Goal: Book appointment/travel/reservation

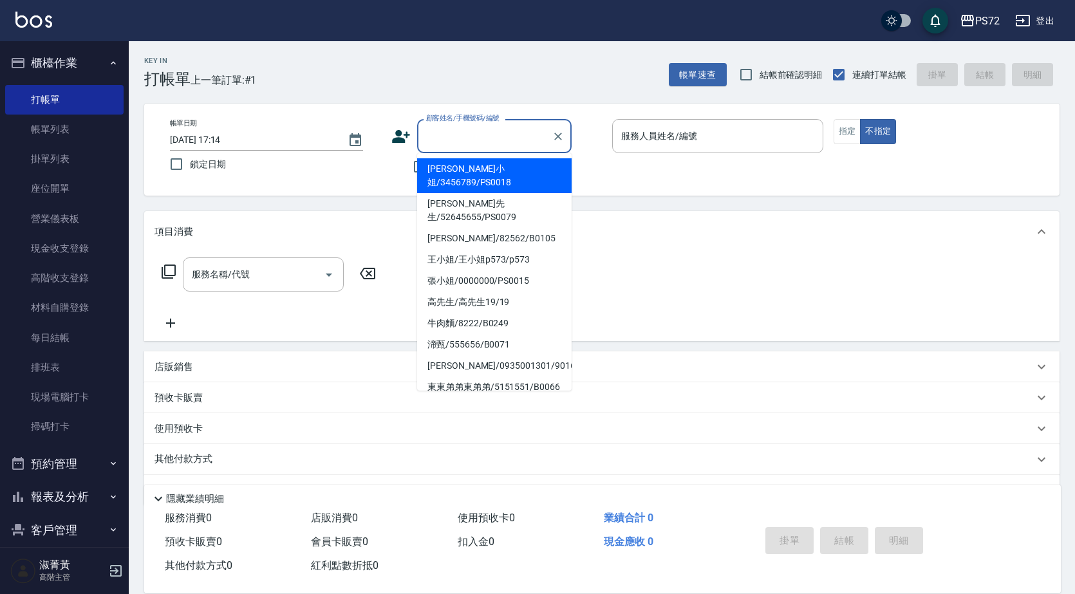
click at [492, 139] on input "顧客姓名/手機號碼/編號" at bounding box center [485, 136] width 124 height 23
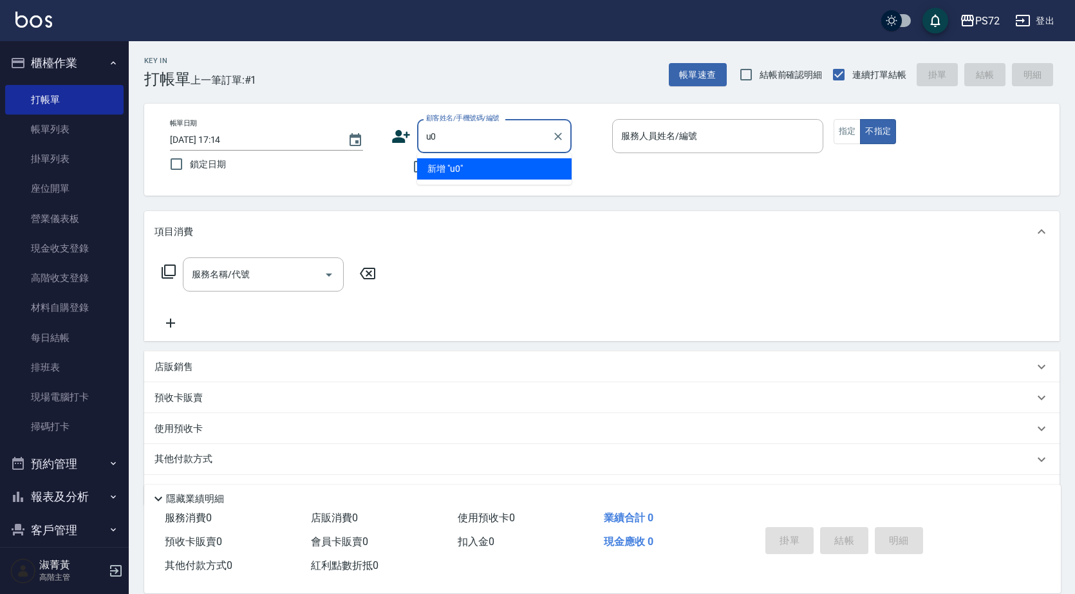
type input "u"
click at [499, 177] on li "眼睛開刀先生/1002/PS840" at bounding box center [494, 168] width 154 height 21
type input "眼睛開刀先生/1002/PS840"
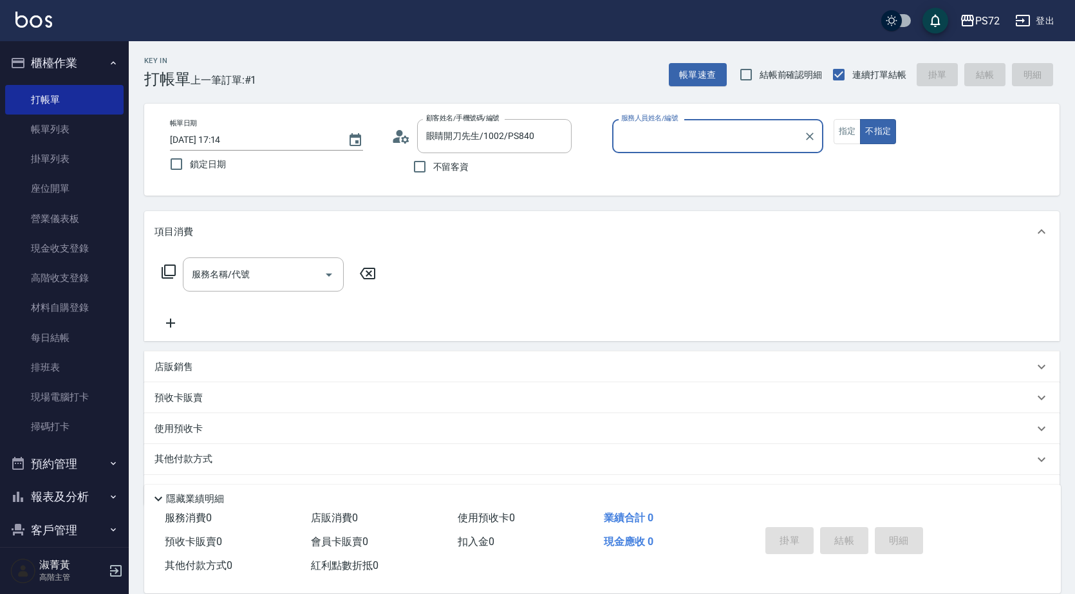
type input "[PERSON_NAME]-18"
click at [855, 138] on button "指定" at bounding box center [847, 131] width 28 height 25
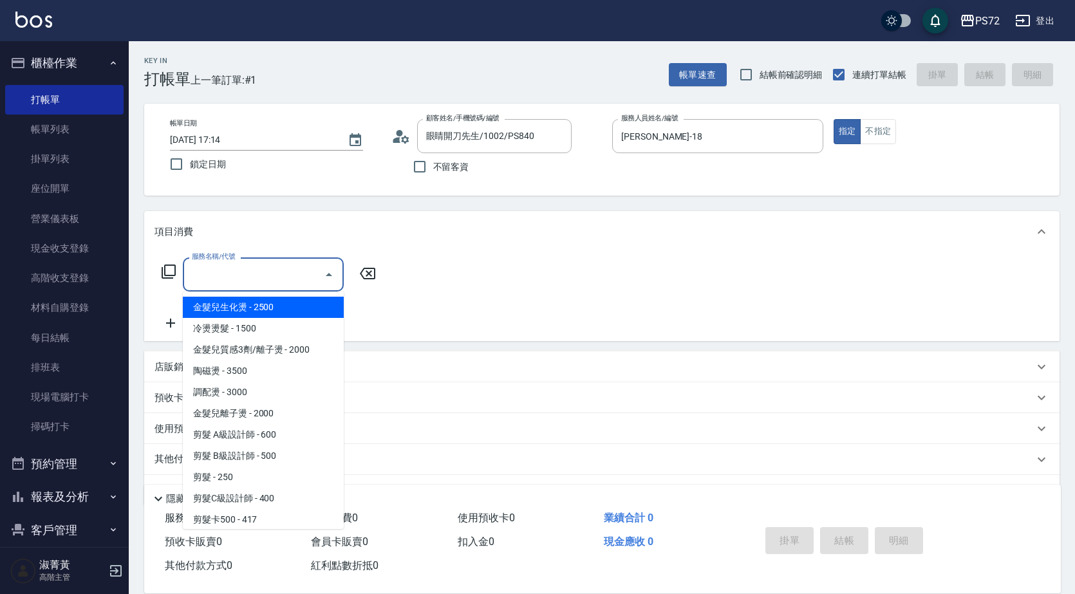
click at [259, 272] on input "服務名稱/代號" at bounding box center [254, 274] width 130 height 23
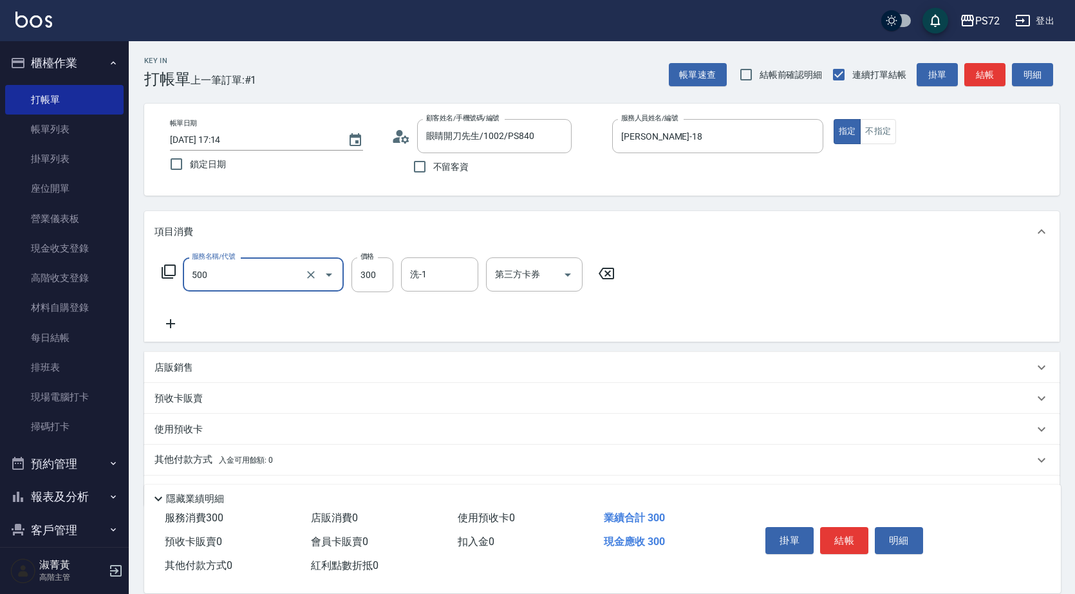
type input "洗髮(A級)(500)"
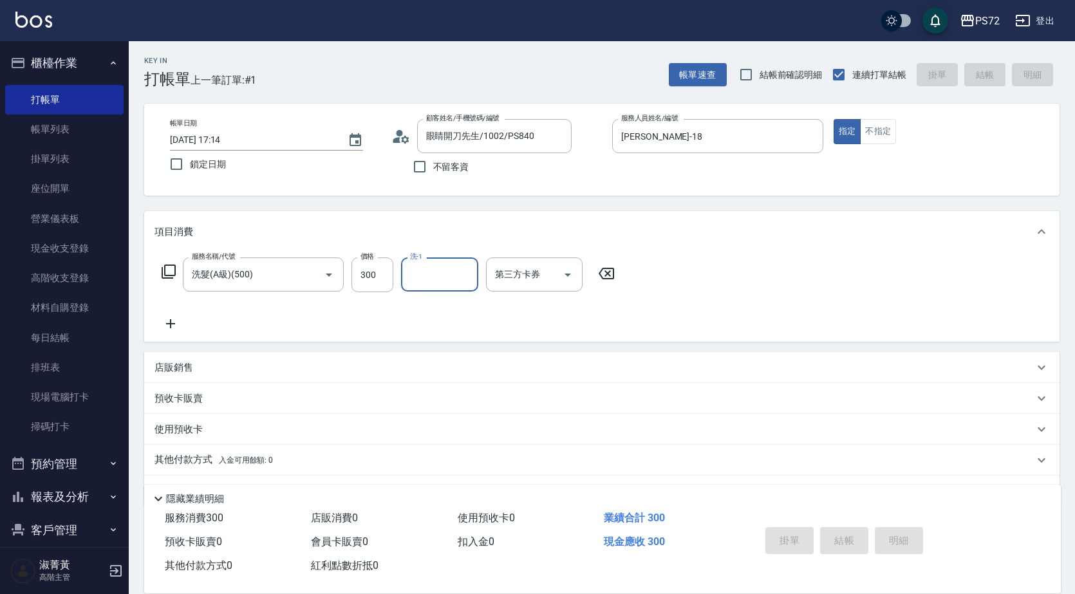
type input "[DATE] 19:08"
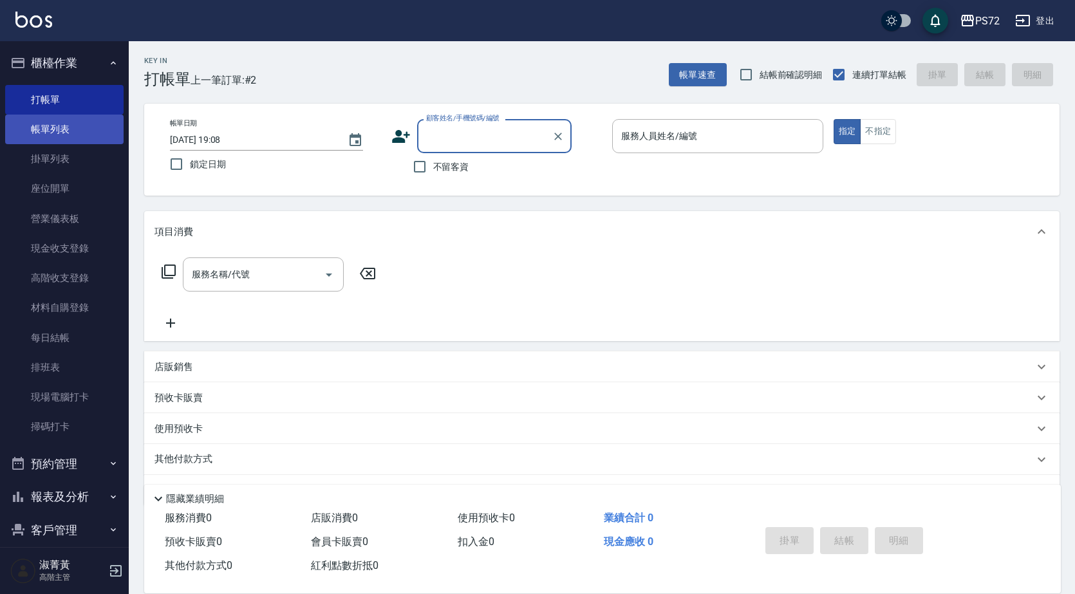
click at [58, 130] on link "帳單列表" at bounding box center [64, 130] width 118 height 30
